Goal: Transaction & Acquisition: Purchase product/service

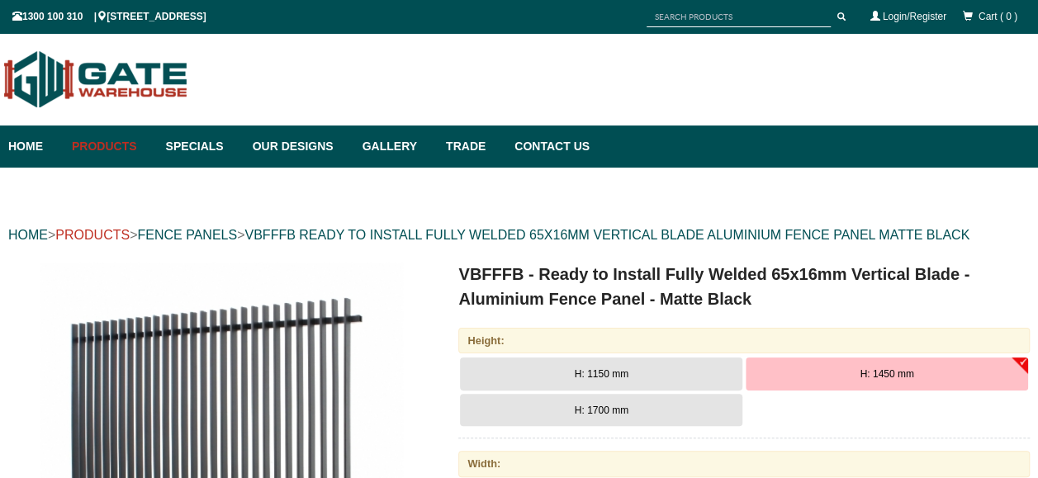
click at [113, 230] on link "PRODUCTS" at bounding box center [92, 235] width 74 height 14
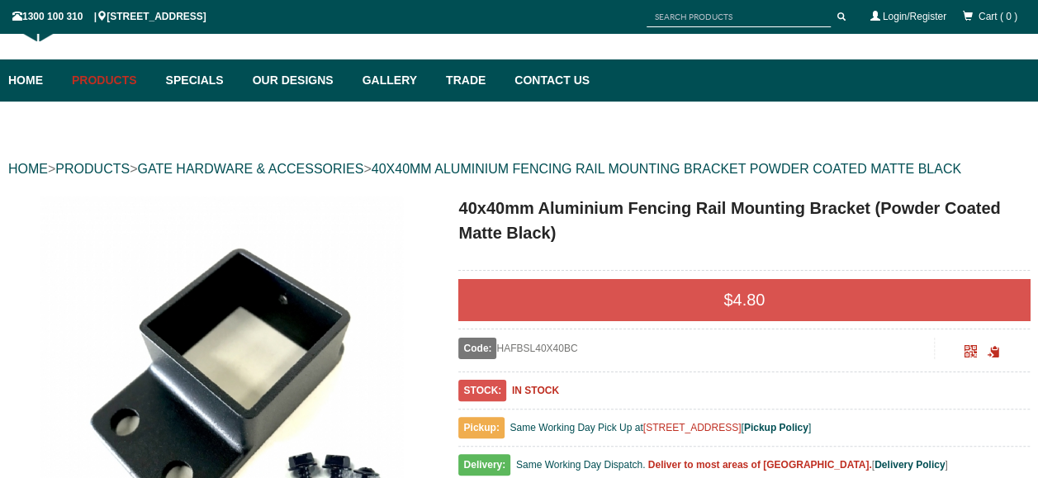
scroll to position [65, 0]
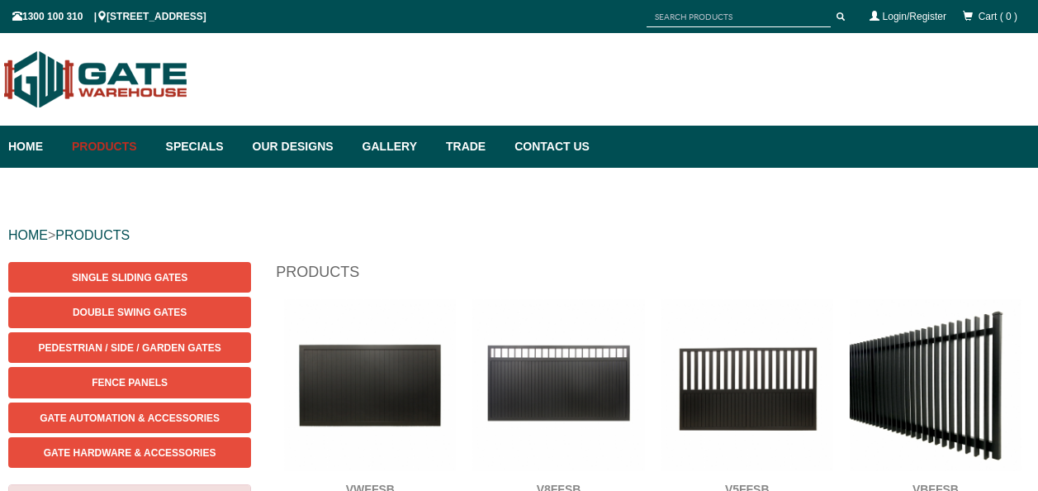
scroll to position [41, 0]
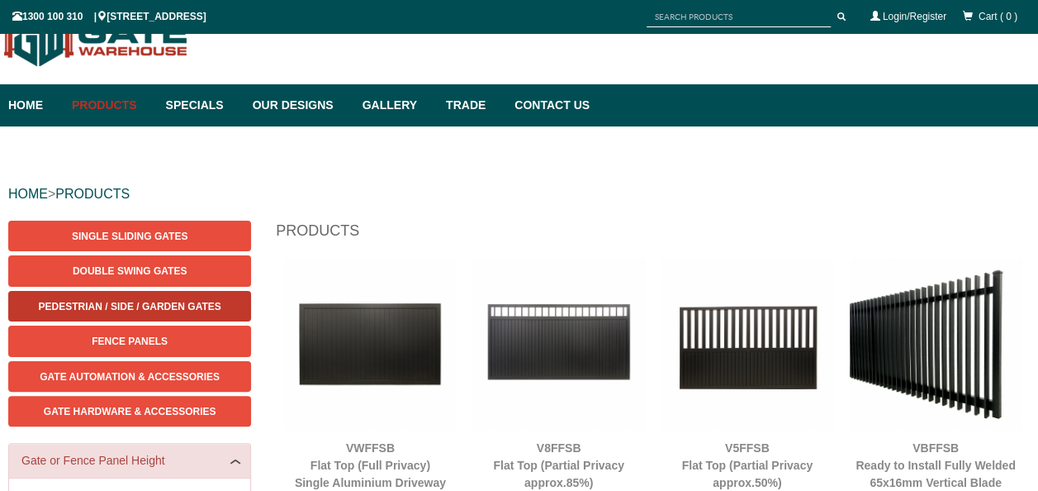
click at [177, 303] on span "Pedestrian / Side / Garden Gates" at bounding box center [130, 307] width 182 height 12
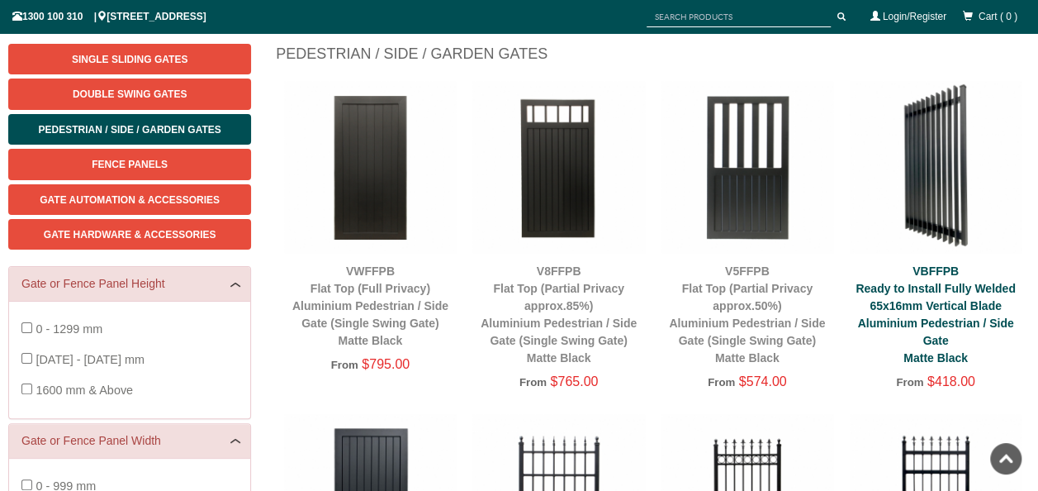
scroll to position [216, 0]
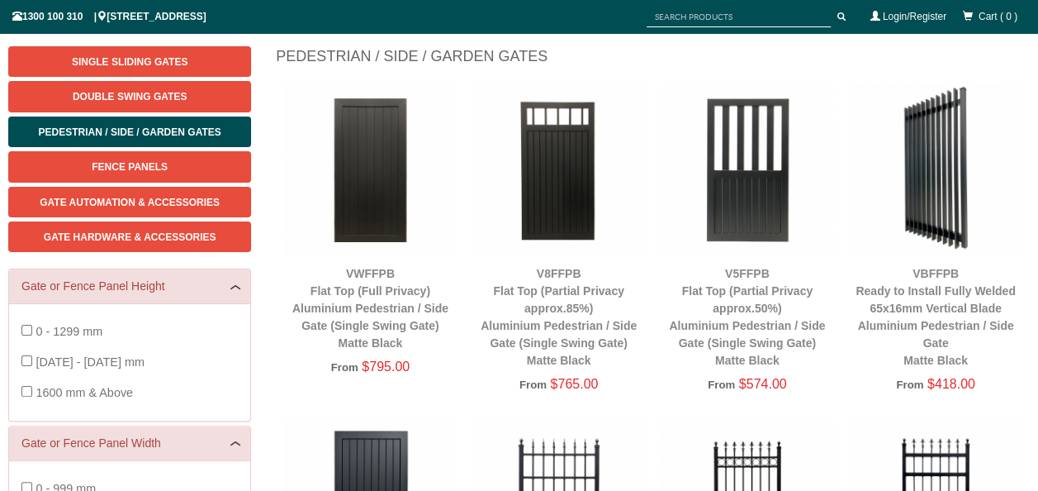
click at [938, 298] on div "VBFFPB Ready to Install Fully Welded 65x16mm Vertical Blade Aluminium Pedestria…" at bounding box center [936, 317] width 172 height 104
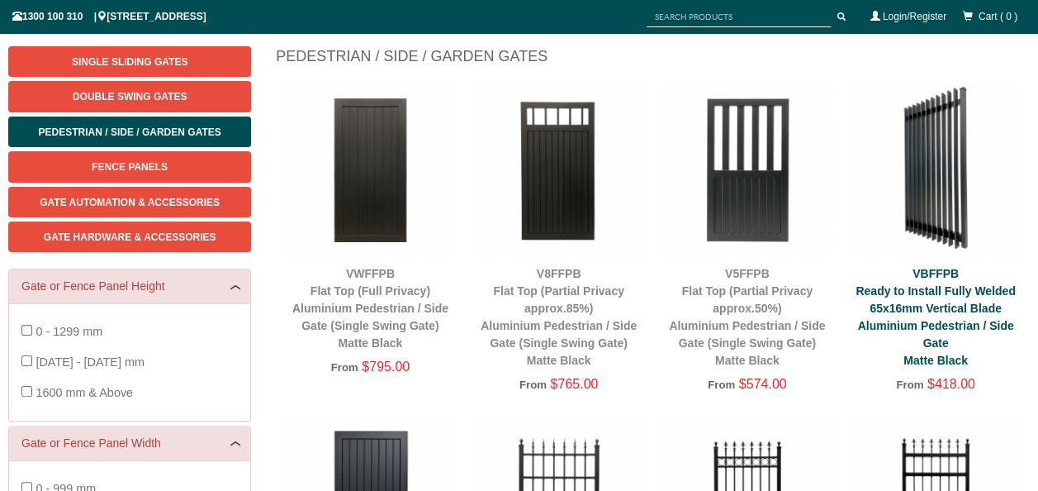
click at [938, 296] on link "VBFFPB Ready to Install Fully Welded 65x16mm Vertical Blade Aluminium Pedestria…" at bounding box center [935, 317] width 159 height 100
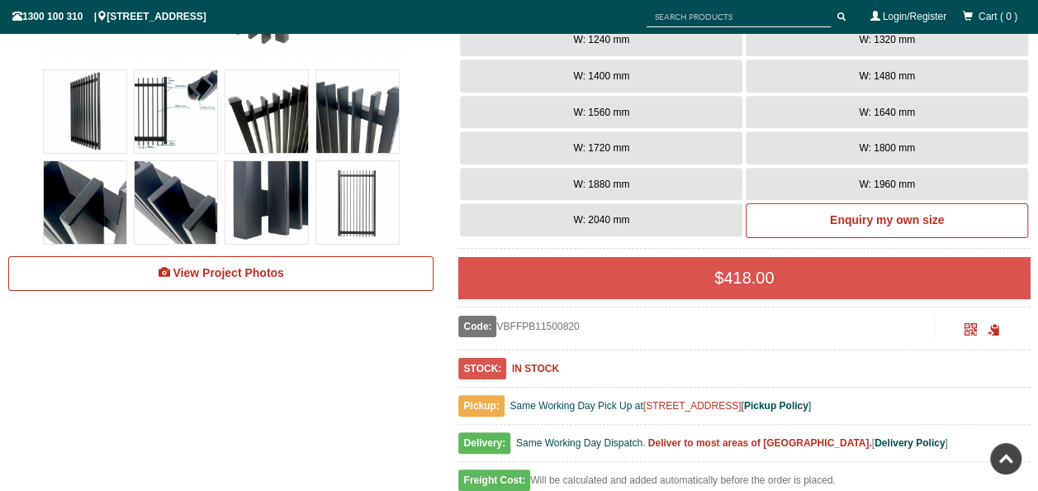
scroll to position [588, 0]
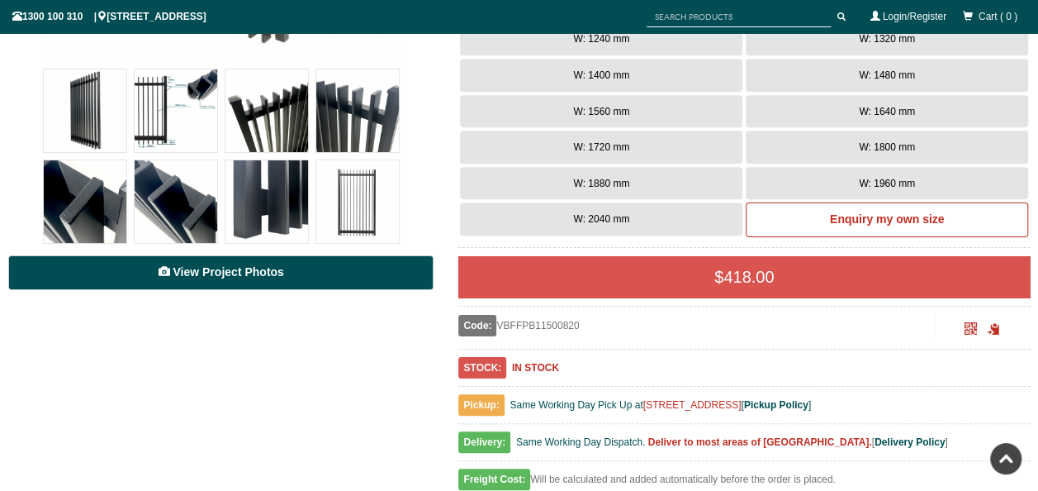
click at [220, 266] on span "View Project Photos" at bounding box center [228, 271] width 111 height 13
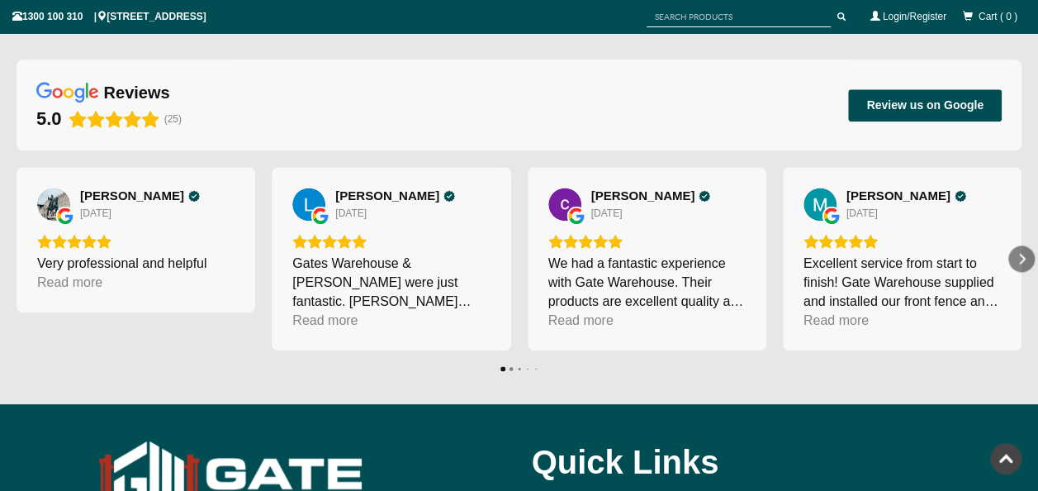
scroll to position [13617, 0]
